Goal: Complete application form: Complete application form

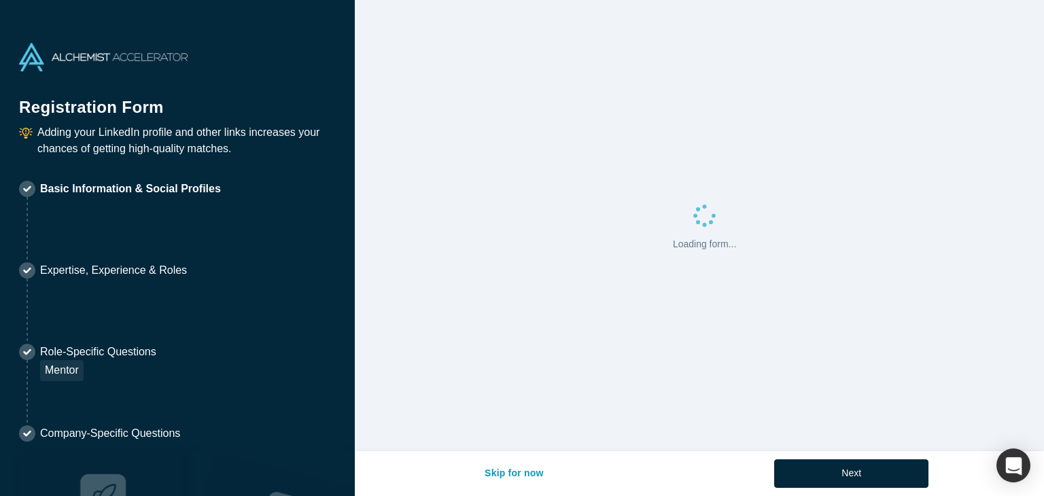
select select "FR"
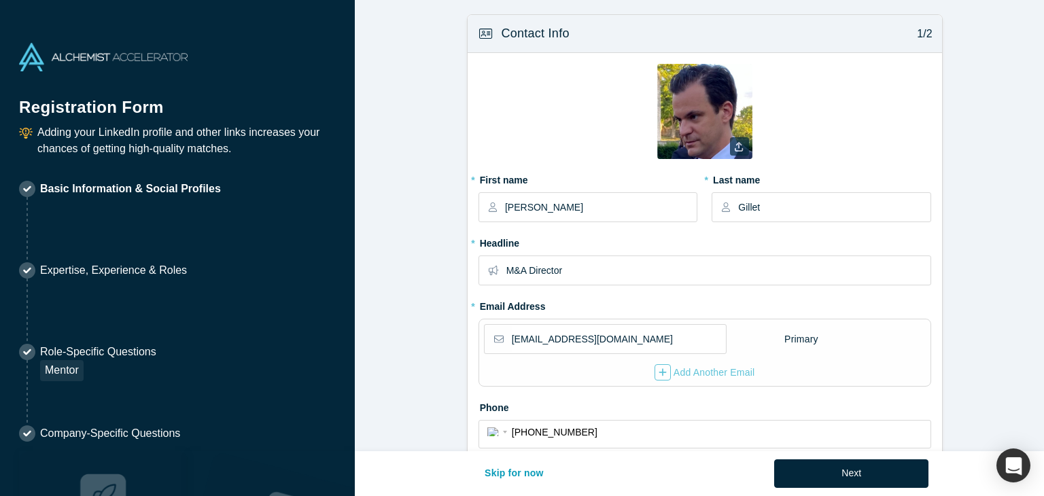
click at [736, 146] on icon "button" at bounding box center [739, 147] width 8 height 10
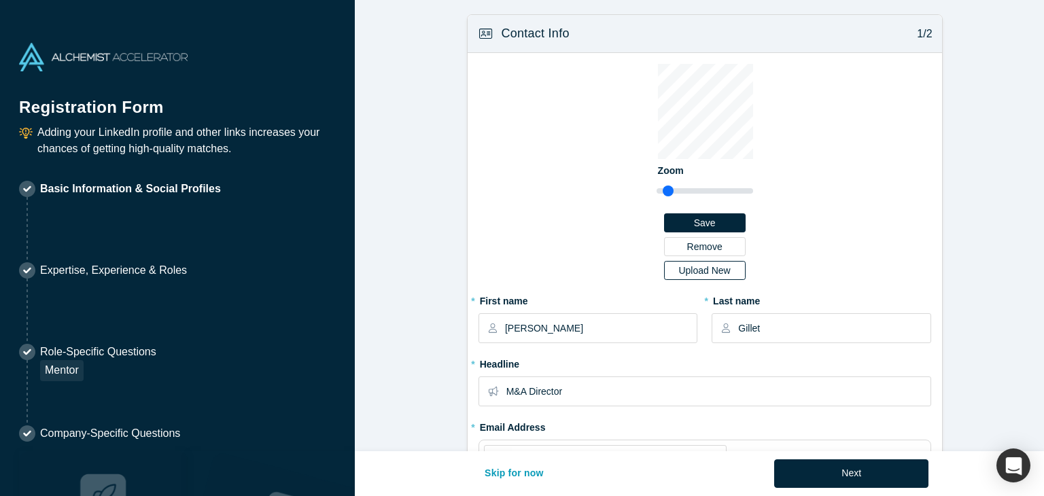
click at [699, 277] on label "Upload New" at bounding box center [705, 270] width 82 height 19
click at [0, 0] on input "Upload New" at bounding box center [0, 0] width 0 height 0
click at [681, 224] on button "Save" at bounding box center [705, 223] width 82 height 19
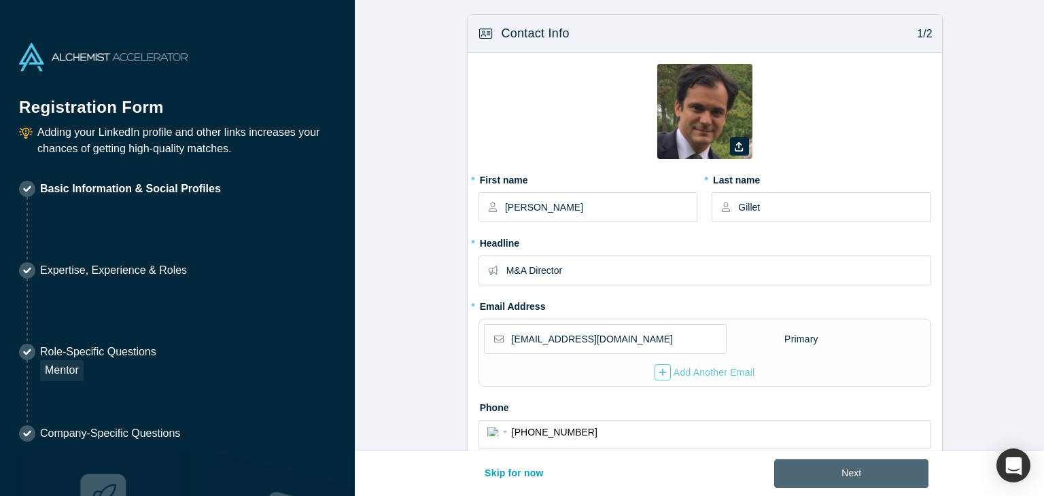
click at [851, 471] on button "Next" at bounding box center [851, 474] width 154 height 29
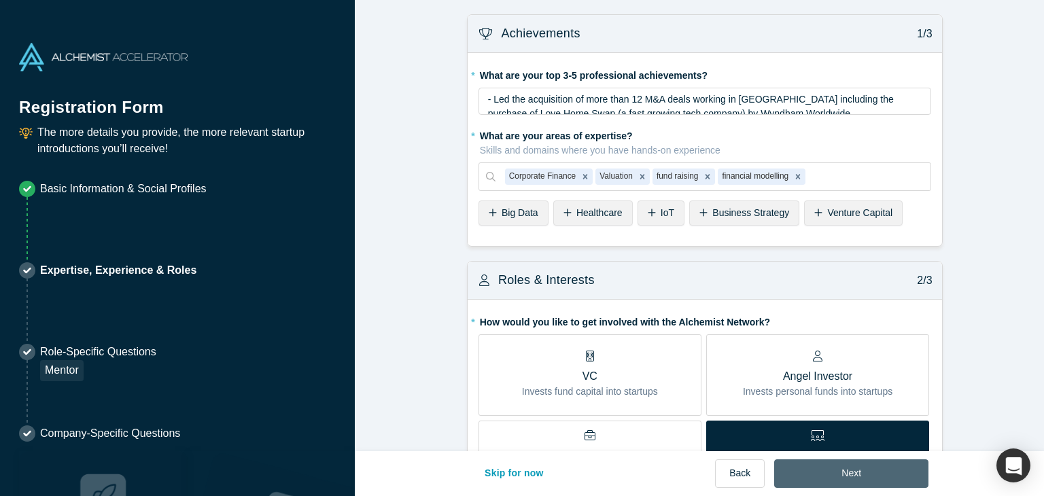
click at [851, 471] on button "Next" at bounding box center [851, 474] width 154 height 29
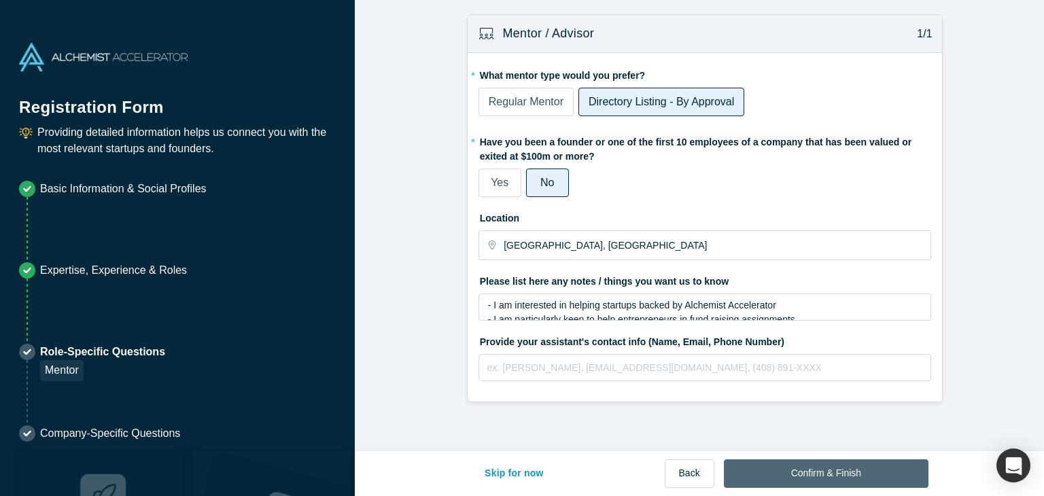
click at [851, 471] on button "Confirm & Finish" at bounding box center [826, 474] width 205 height 29
